Goal: Task Accomplishment & Management: Complete application form

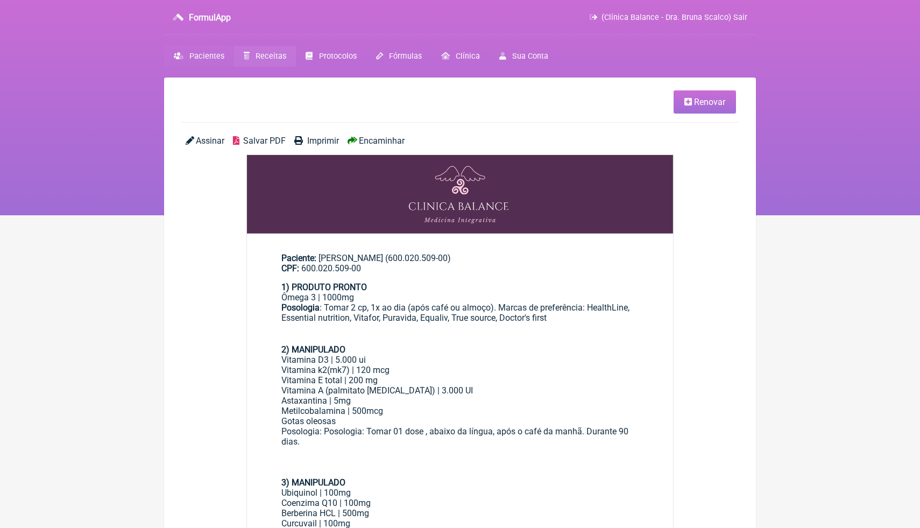
click at [213, 59] on span "Pacientes" at bounding box center [206, 56] width 35 height 9
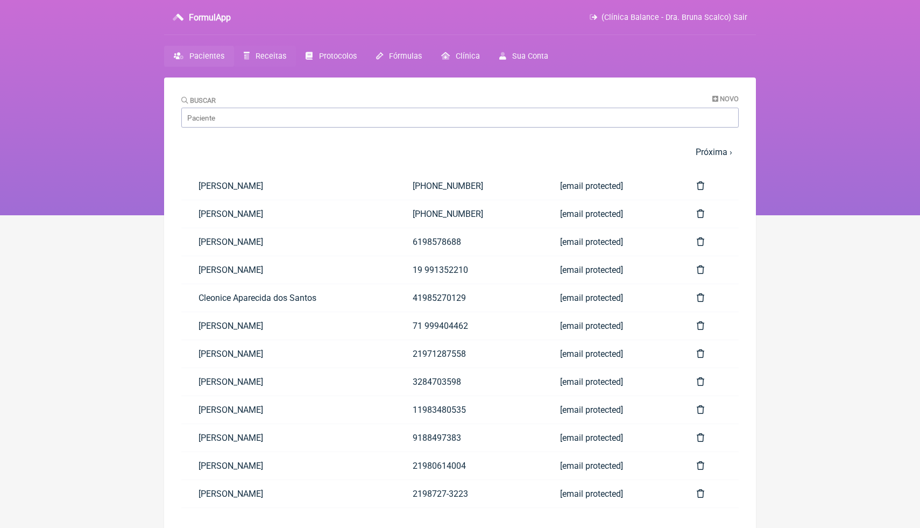
click at [266, 63] on link "Receitas" at bounding box center [265, 56] width 62 height 21
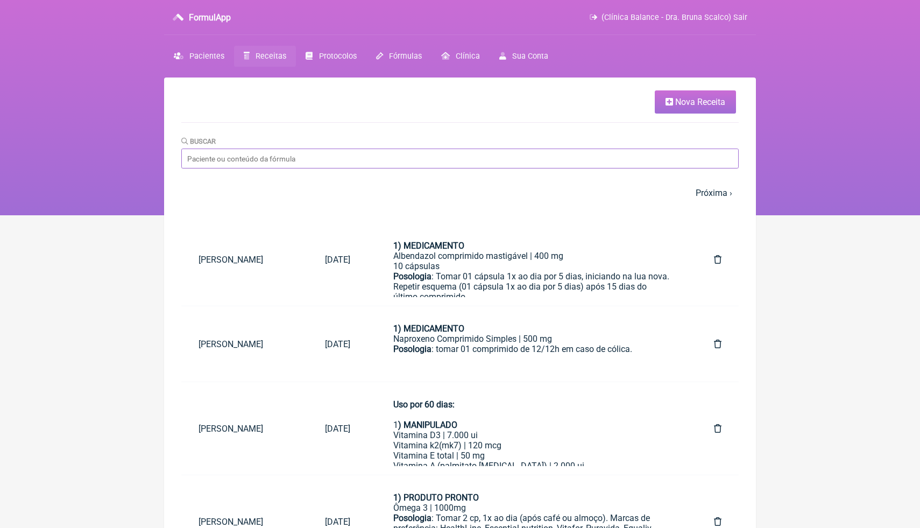
click at [303, 156] on input "Buscar" at bounding box center [459, 158] width 557 height 20
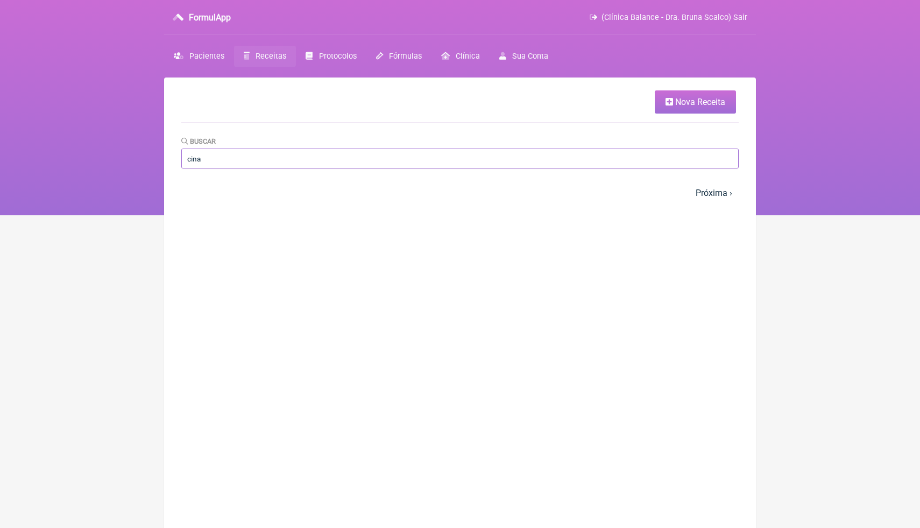
type input "cina"
click at [273, 57] on span "Receitas" at bounding box center [271, 56] width 31 height 9
click at [674, 105] on link "Nova Receita" at bounding box center [695, 101] width 81 height 23
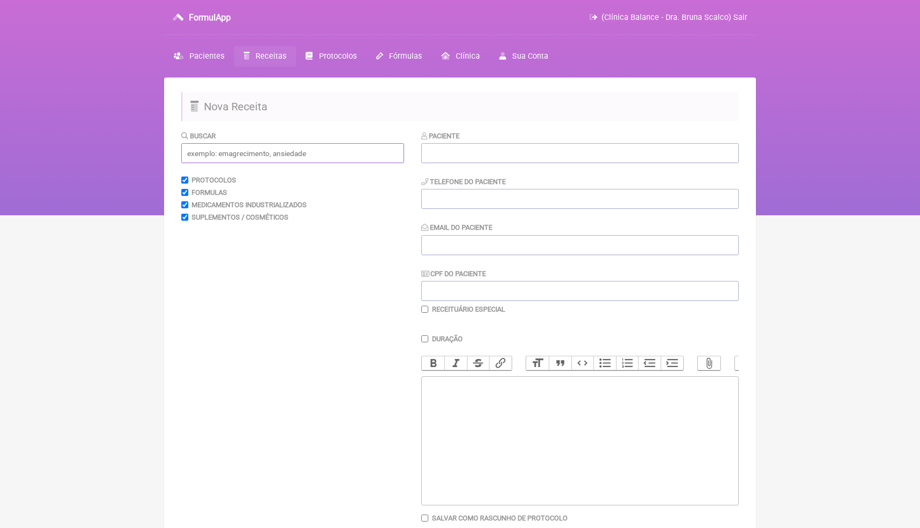
click at [343, 153] on input "text" at bounding box center [292, 153] width 223 height 20
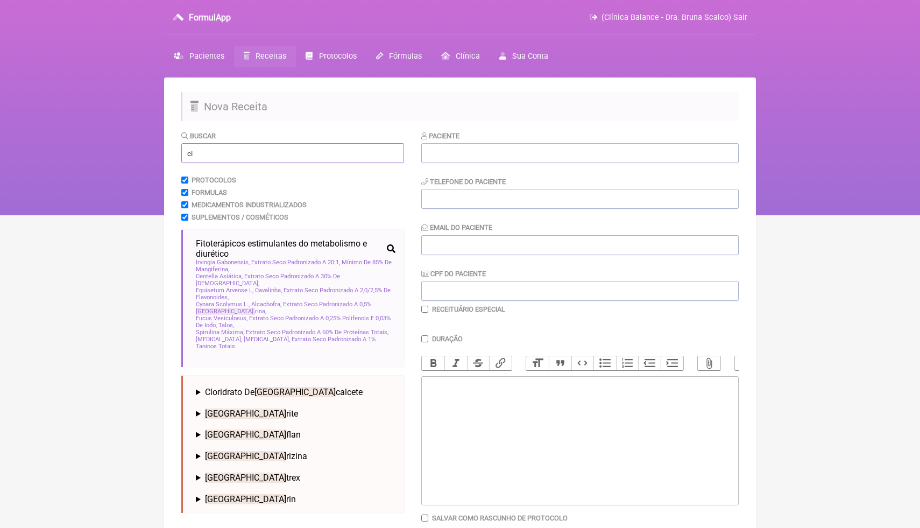
type input "c"
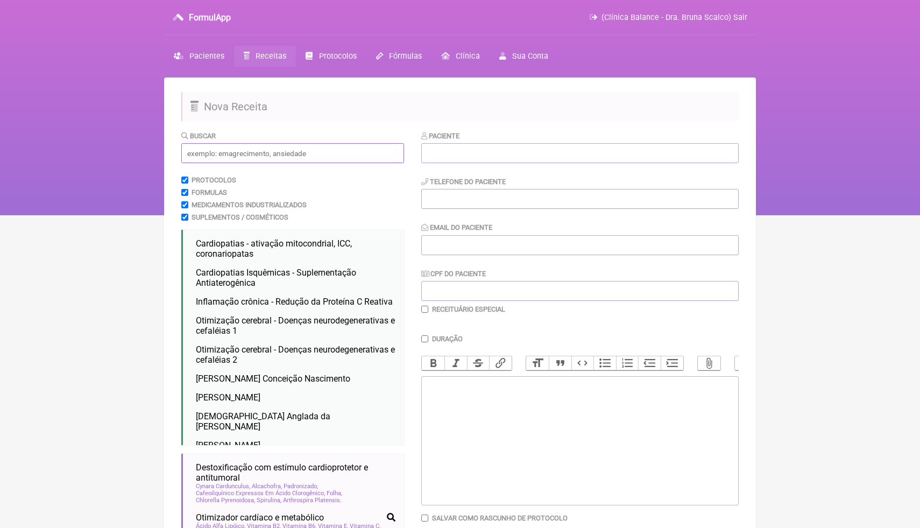
type input "r"
